Goal: Navigation & Orientation: Find specific page/section

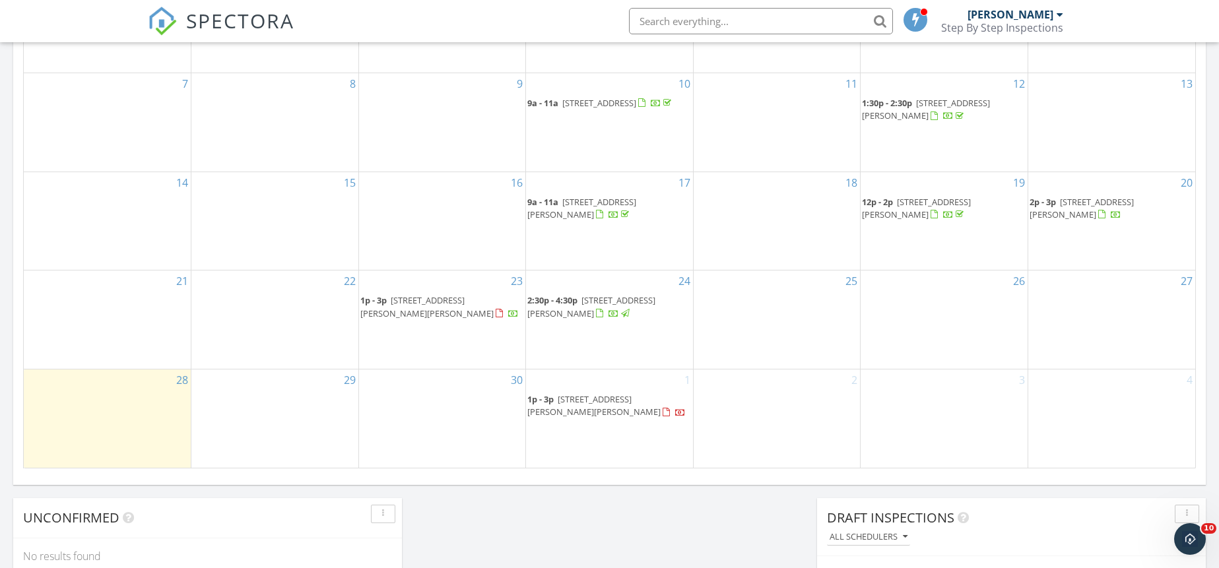
scroll to position [1222, 1240]
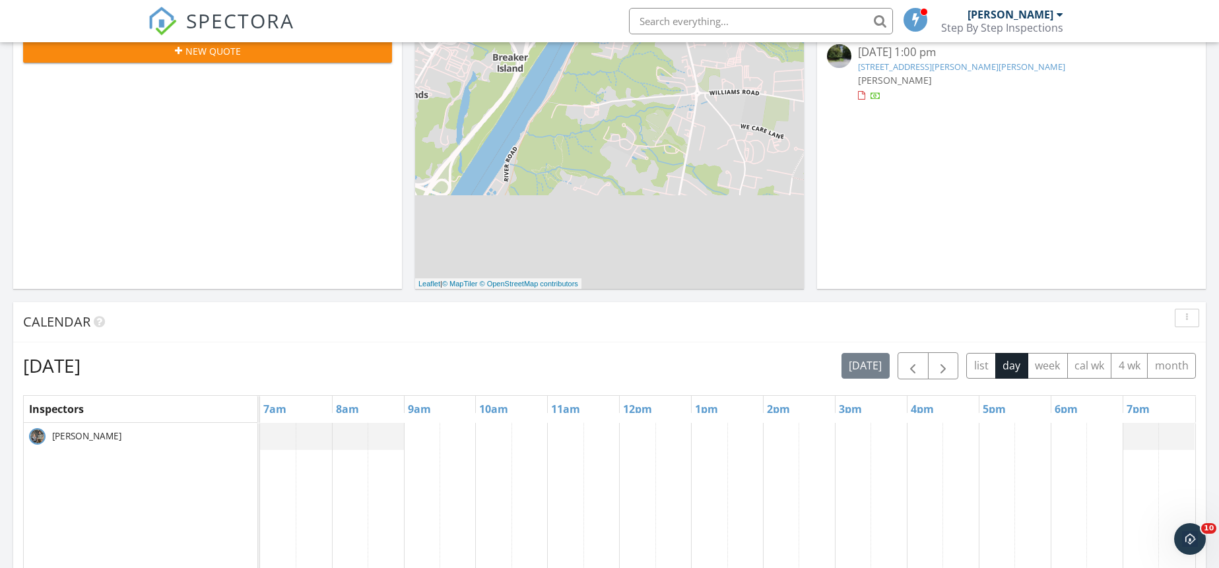
scroll to position [707, 0]
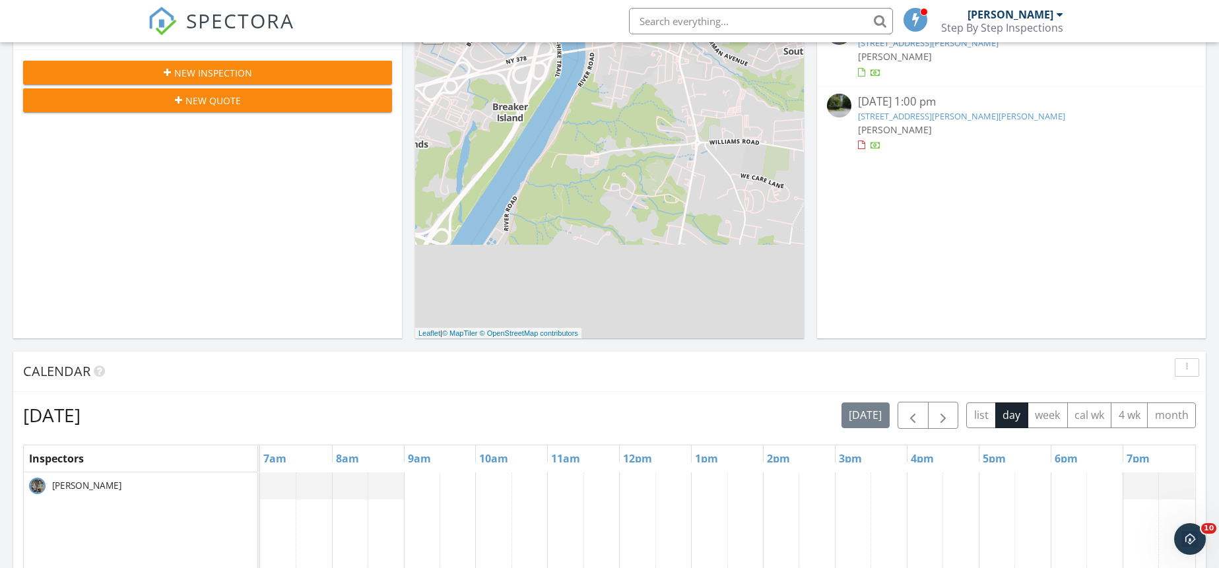
scroll to position [232, 0]
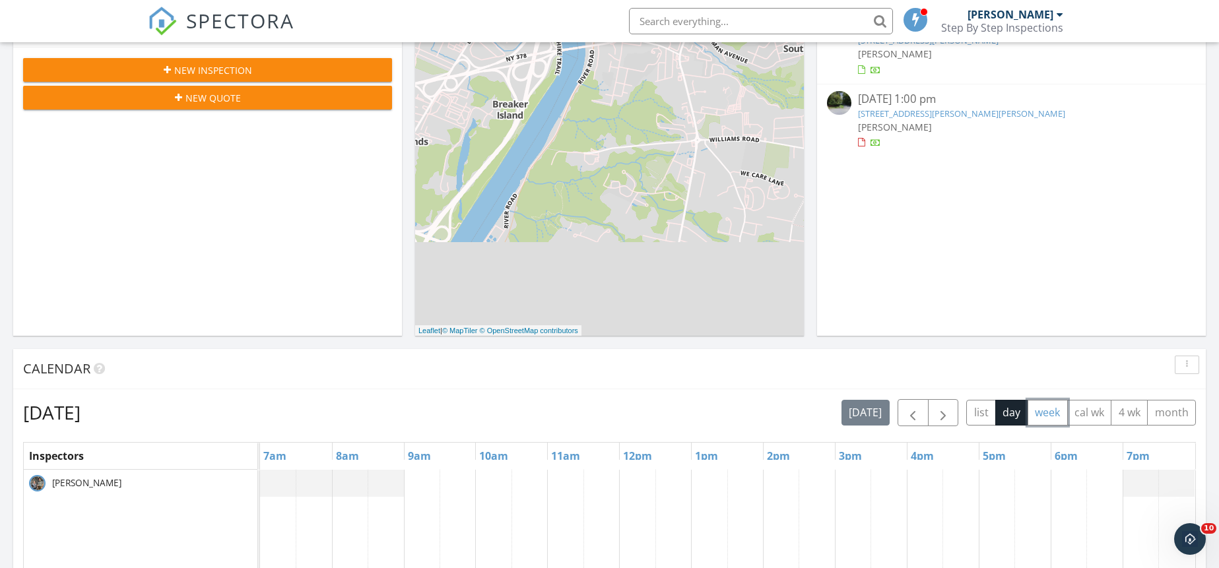
click at [1050, 415] on button "week" at bounding box center [1048, 413] width 40 height 26
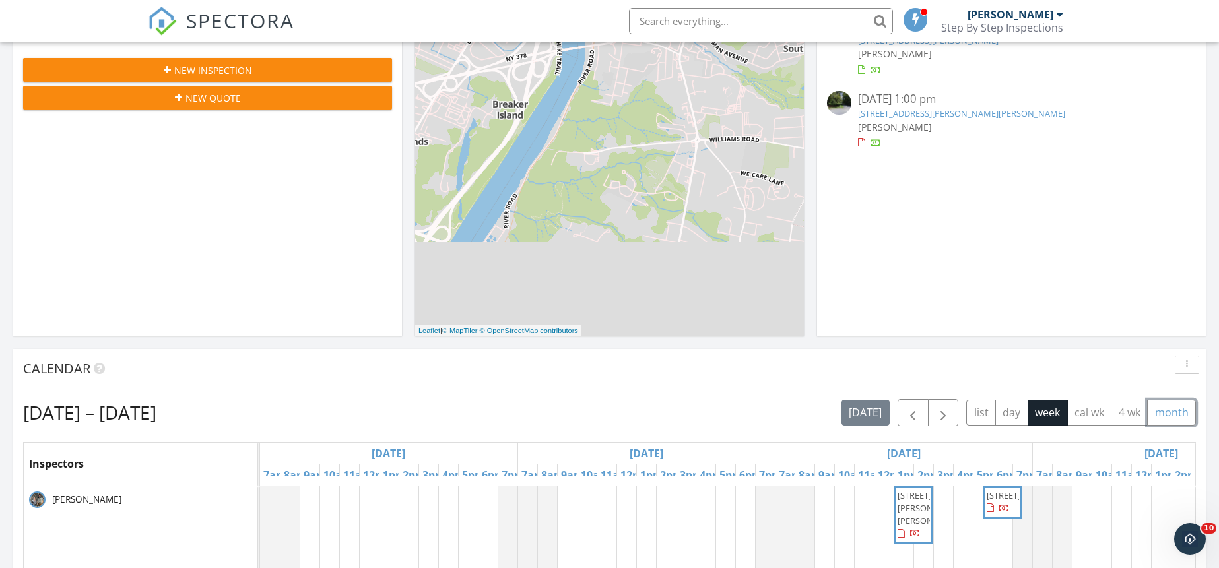
drag, startPoint x: 1176, startPoint y: 413, endPoint x: 1176, endPoint y: 432, distance: 19.1
click at [1176, 413] on button "month" at bounding box center [1171, 413] width 49 height 26
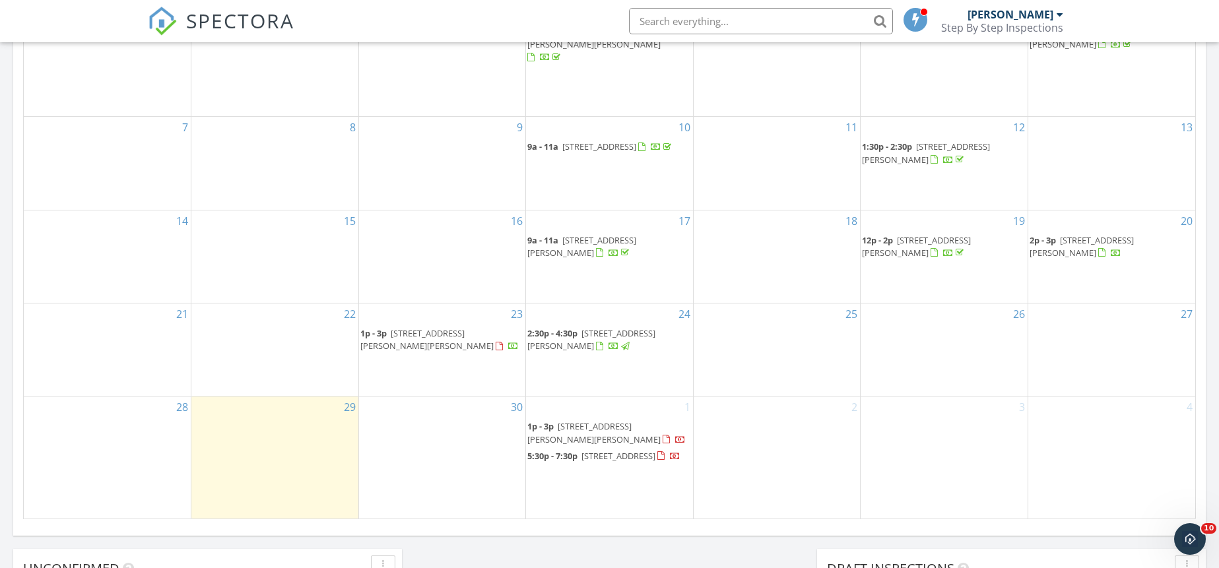
scroll to position [774, 0]
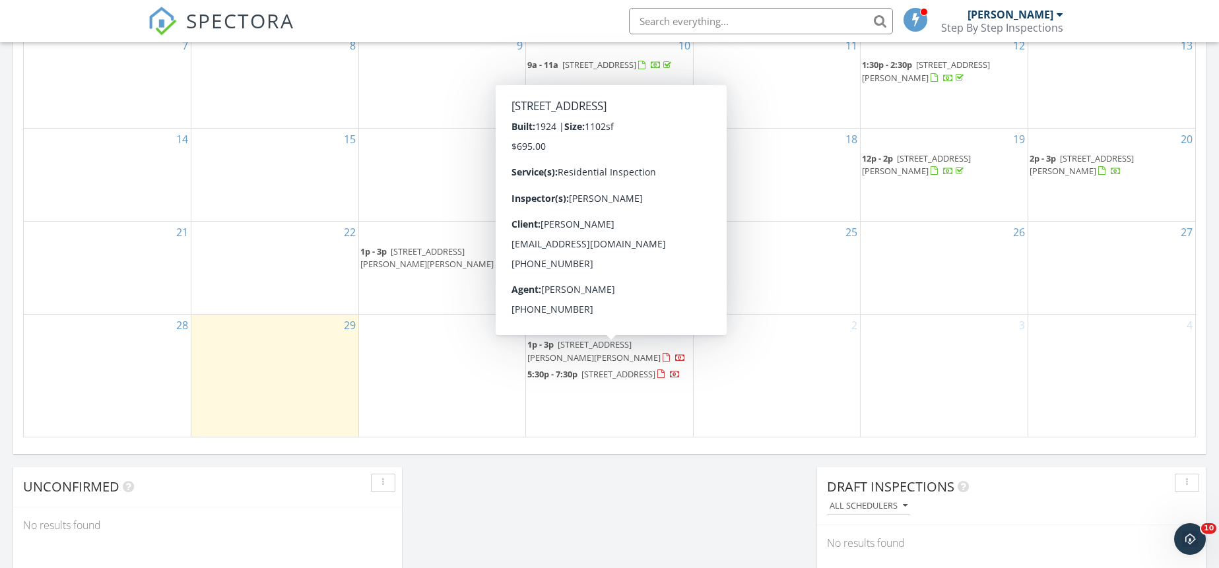
click at [613, 368] on span "[STREET_ADDRESS]" at bounding box center [619, 374] width 74 height 12
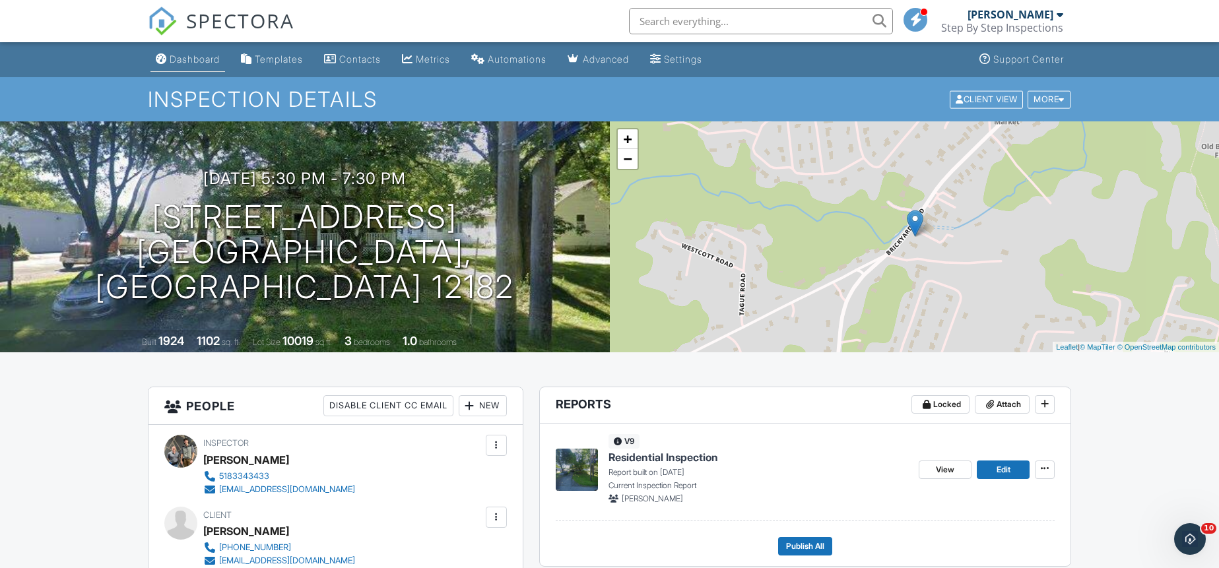
click at [207, 56] on div "Dashboard" at bounding box center [195, 58] width 50 height 11
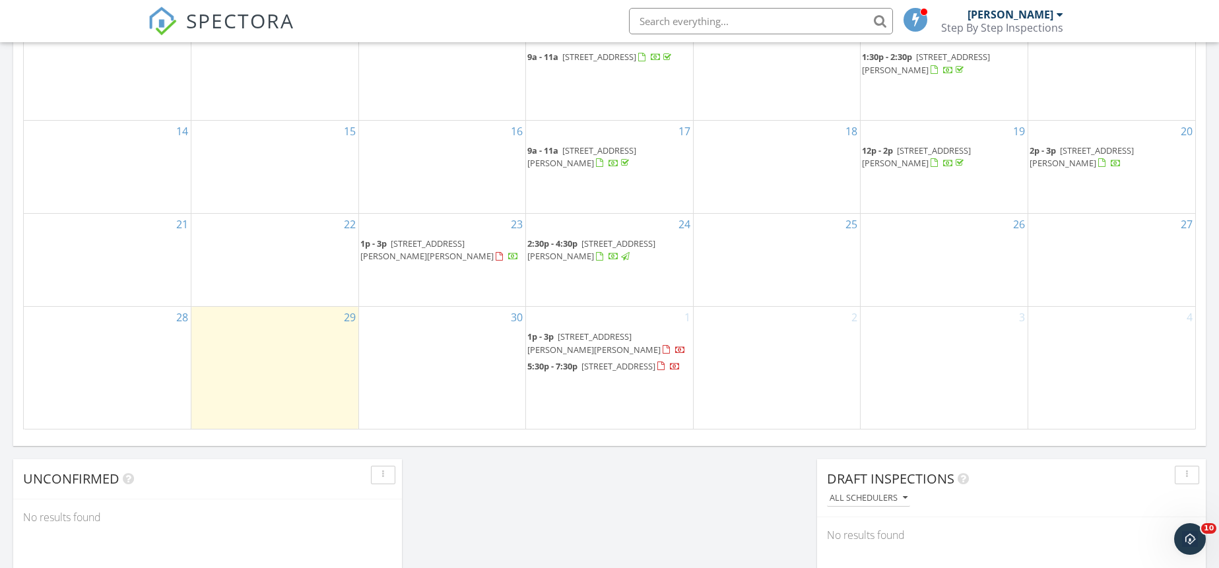
scroll to position [796, 0]
